Goal: Task Accomplishment & Management: Use online tool/utility

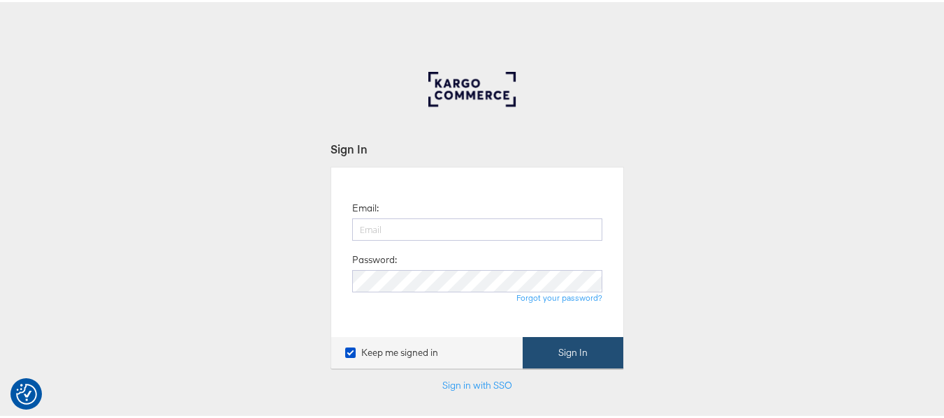
type input "aparna.doniparthi@kargo.com"
click at [569, 349] on button "Sign In" at bounding box center [573, 350] width 101 height 31
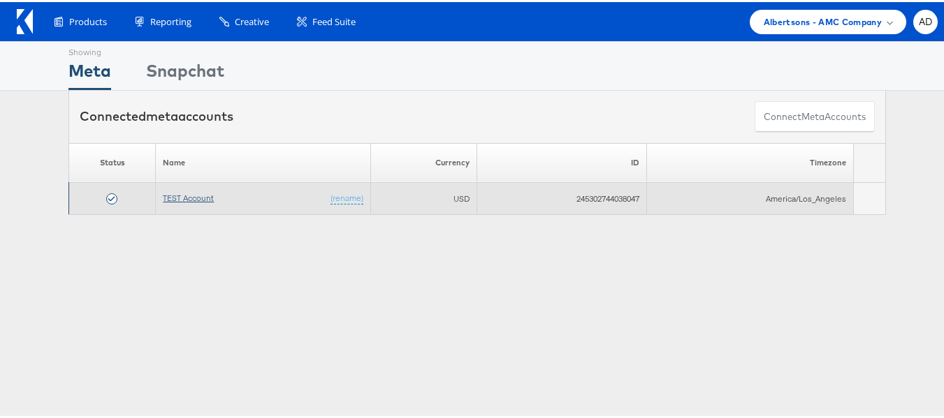
click at [187, 200] on link "TEST Account" at bounding box center [188, 196] width 51 height 10
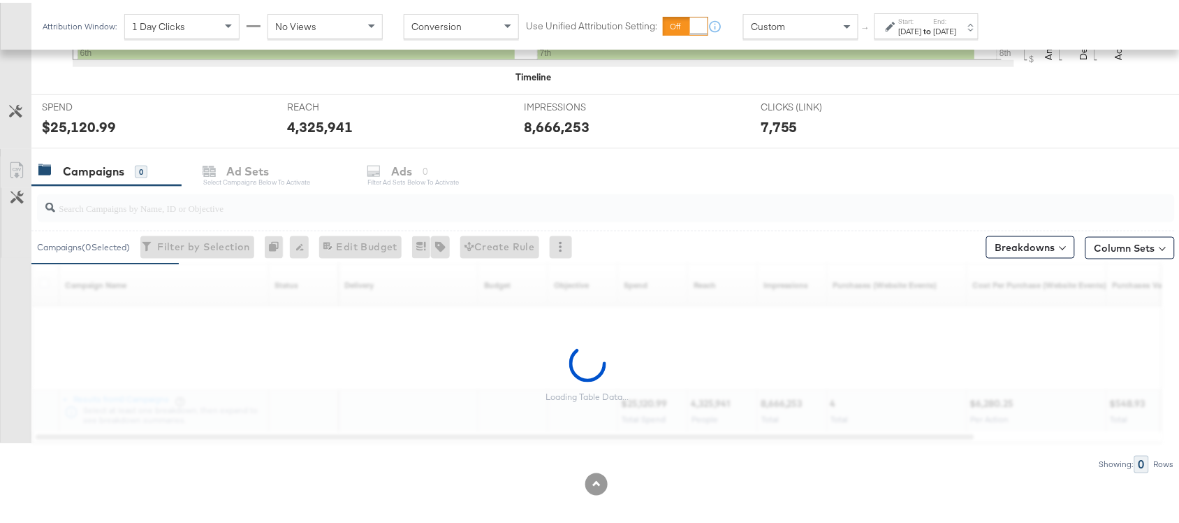
scroll to position [497, 0]
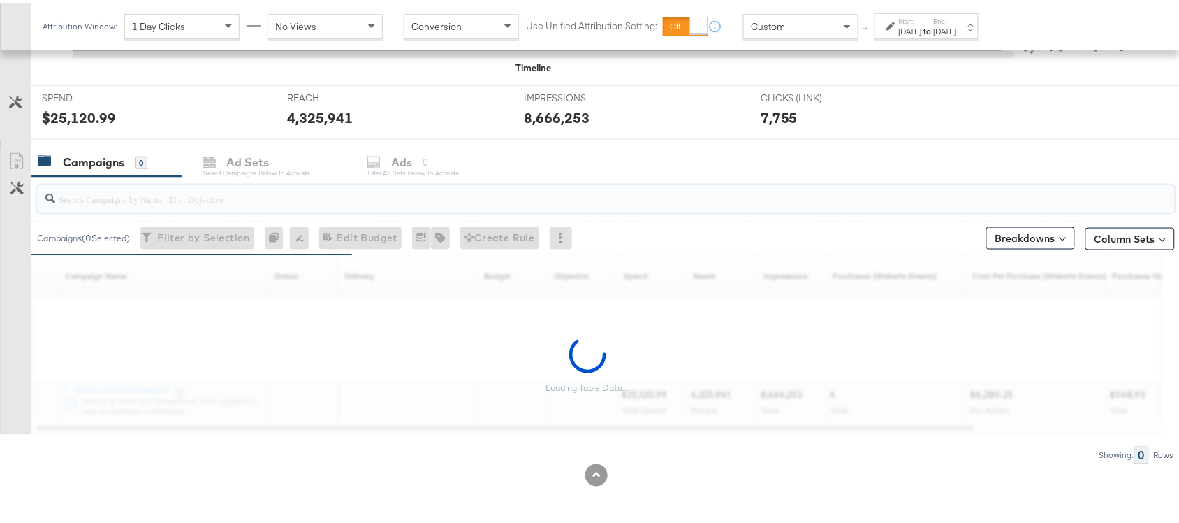
click at [158, 194] on input "search" at bounding box center [563, 190] width 1017 height 27
paste input "120229509340170307"
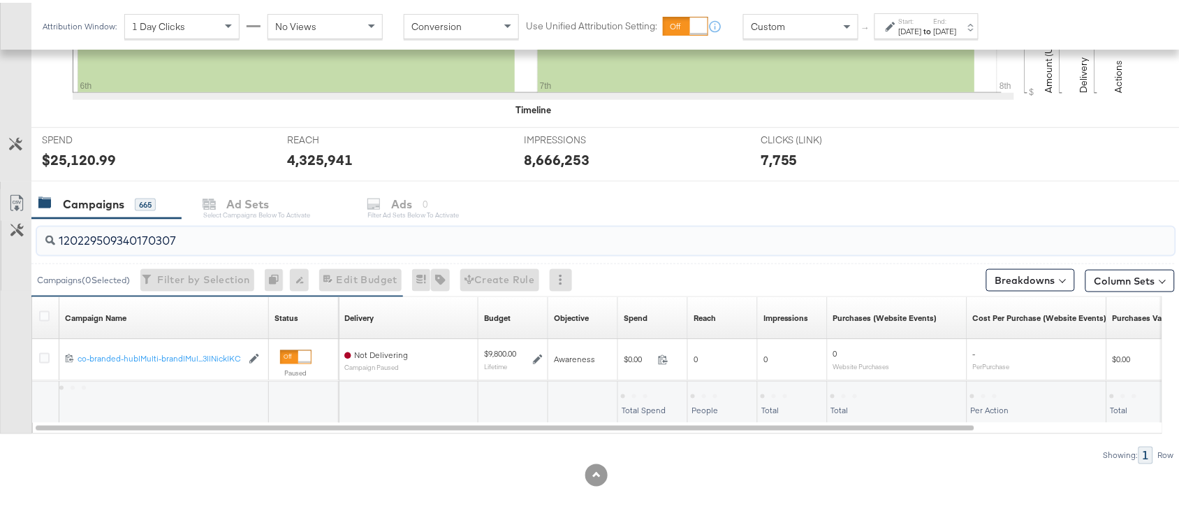
scroll to position [455, 0]
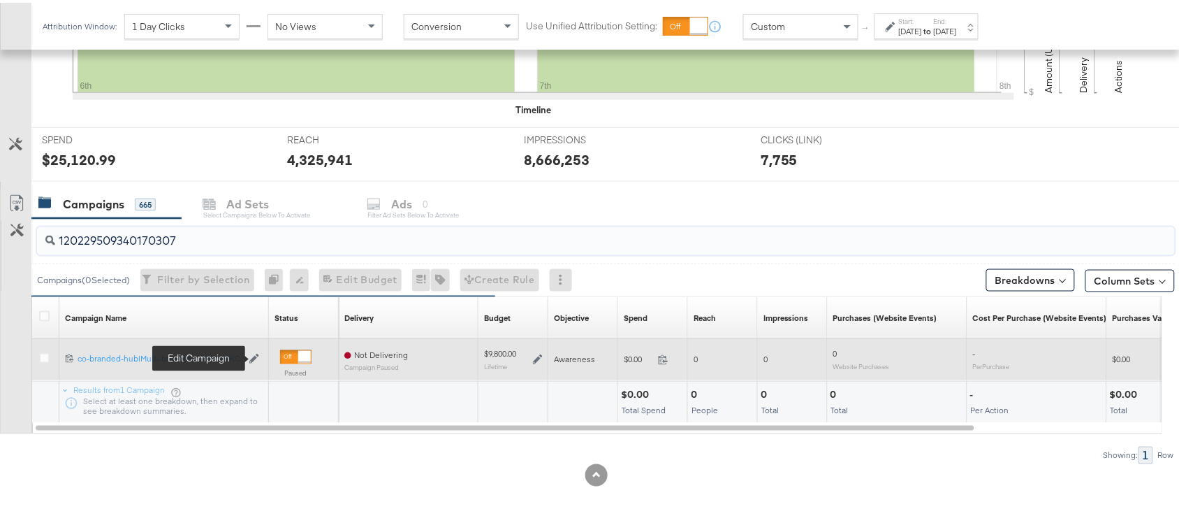
type input "120229509340170307"
click at [254, 356] on icon at bounding box center [254, 356] width 10 height 10
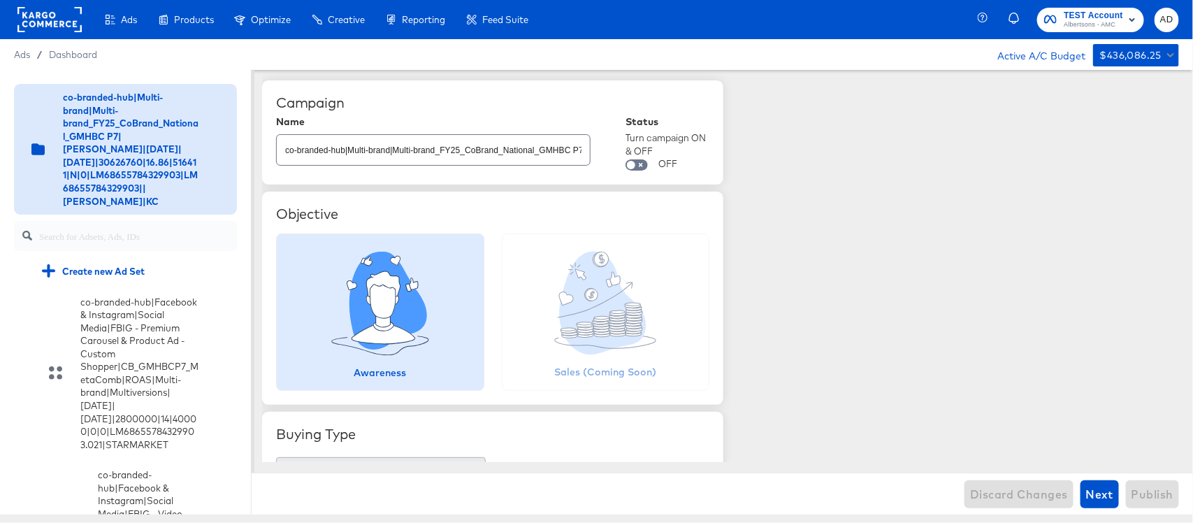
scroll to position [5074, 0]
